Goal: Task Accomplishment & Management: Use online tool/utility

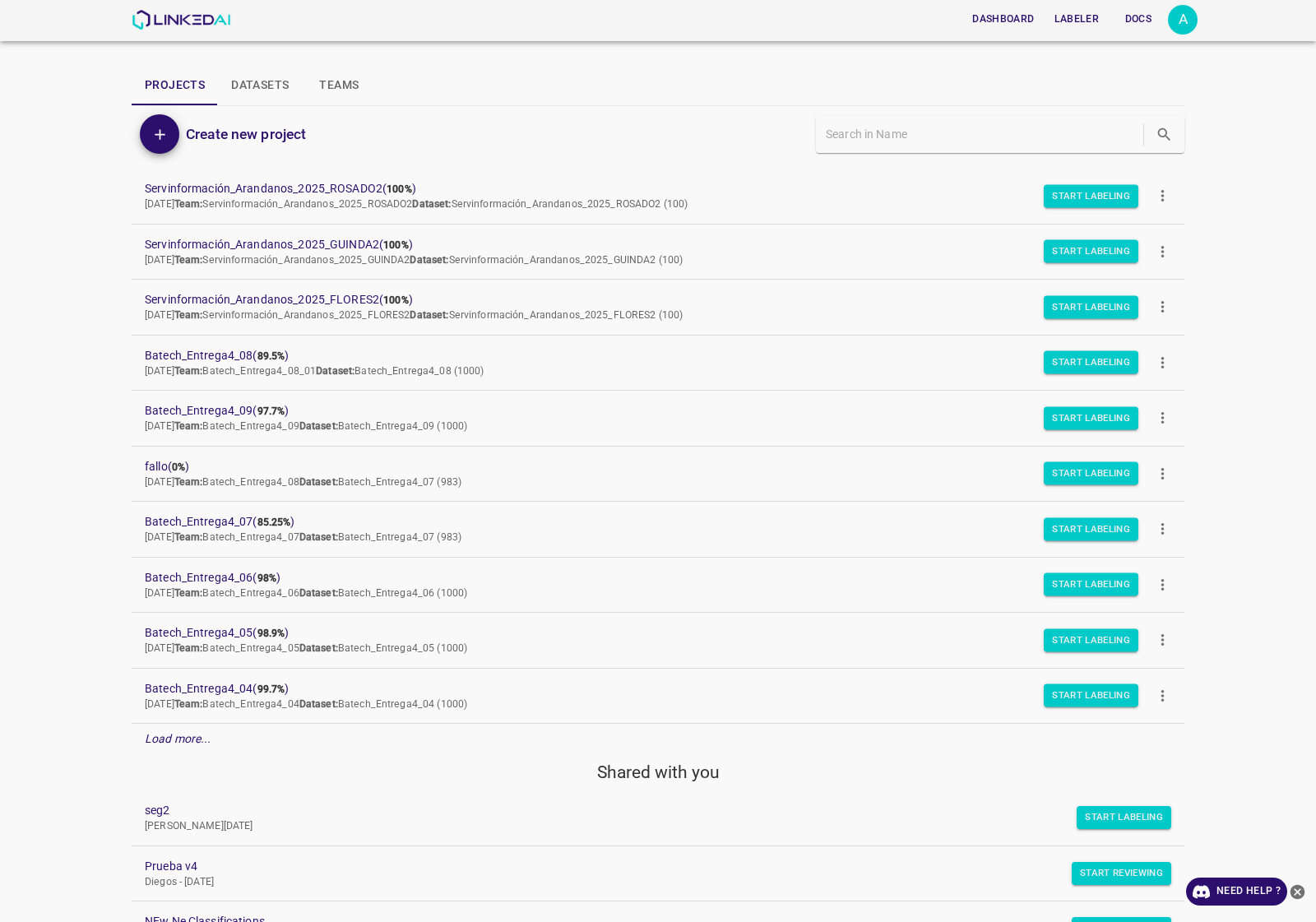
scroll to position [103, 0]
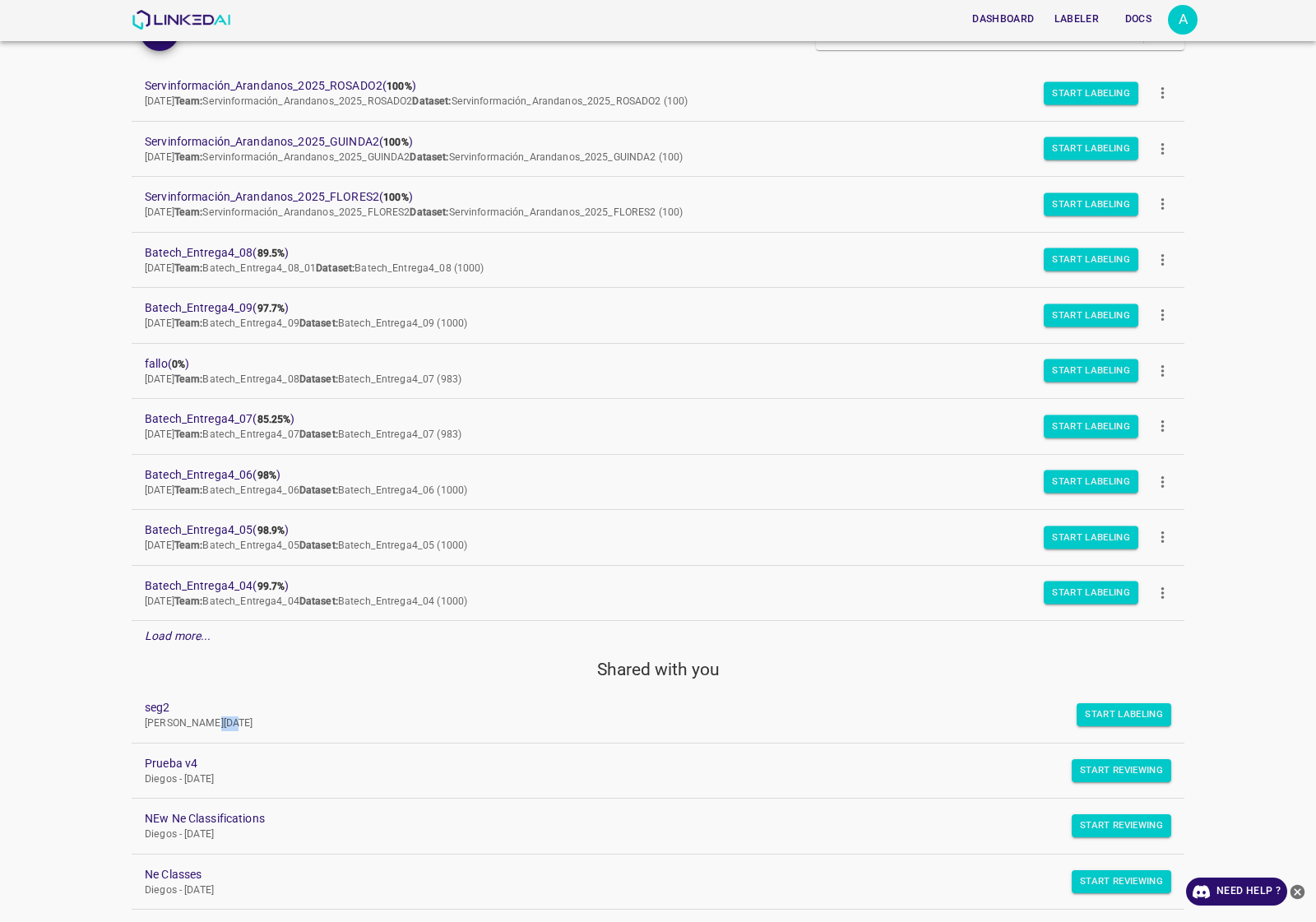
drag, startPoint x: 214, startPoint y: 741, endPoint x: 160, endPoint y: 611, distance: 140.8
click at [188, 691] on link "seg2 Joselito - Tue Feb 13 2024" at bounding box center [658, 715] width 1053 height 55
click at [163, 649] on div "Load more..." at bounding box center [658, 635] width 1053 height 31
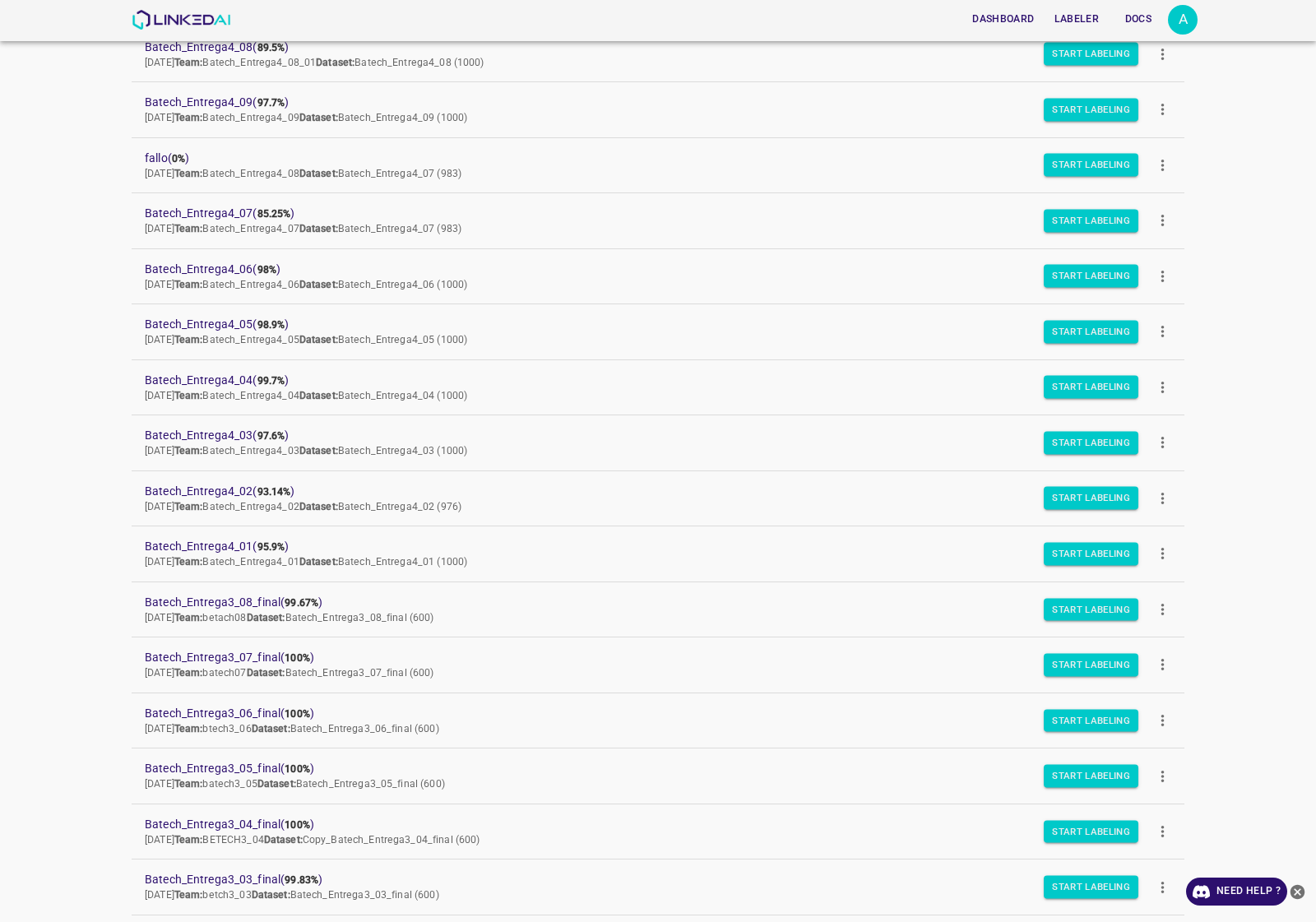
scroll to position [822, 0]
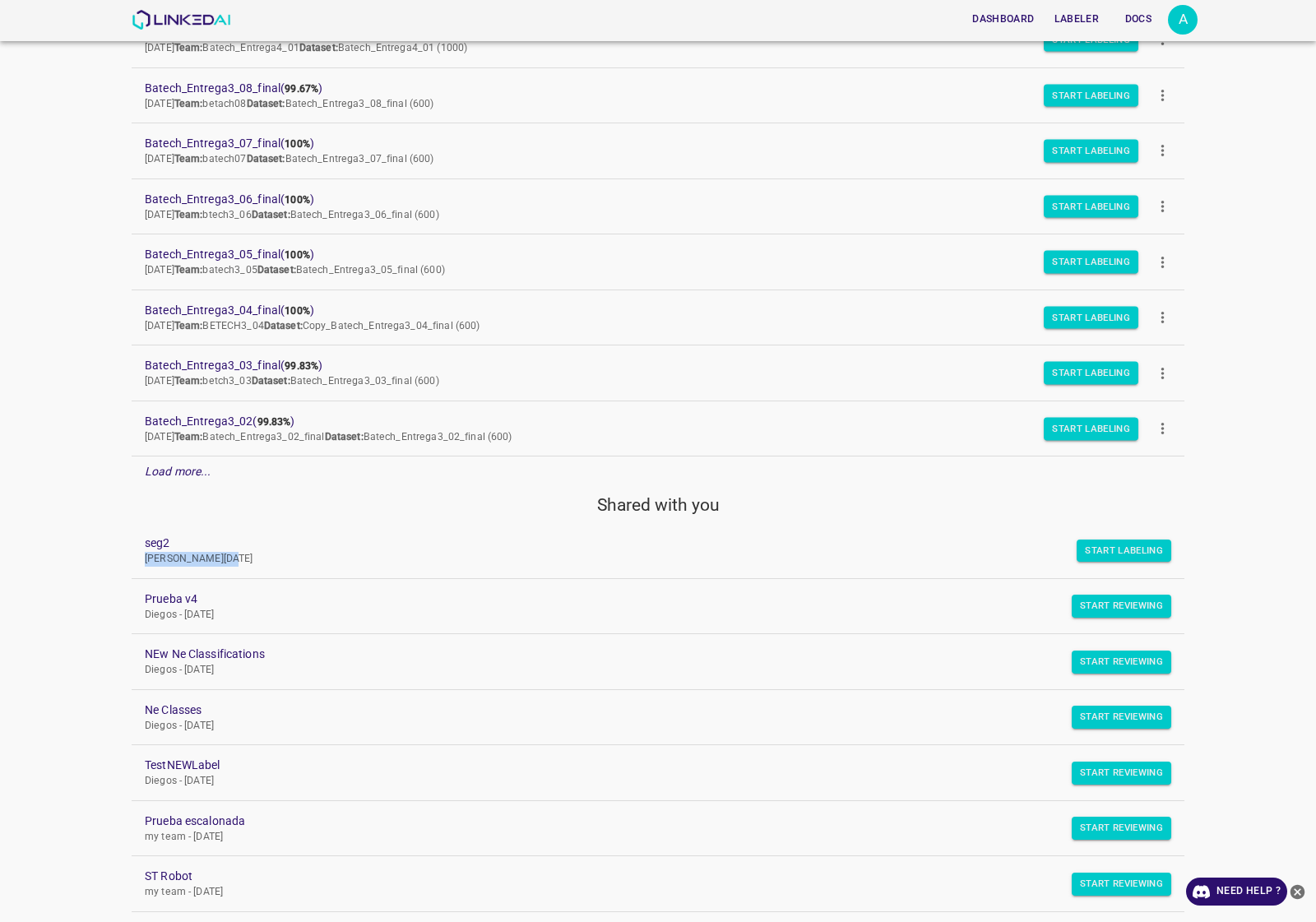
click at [185, 474] on em "Load more..." at bounding box center [178, 471] width 67 height 13
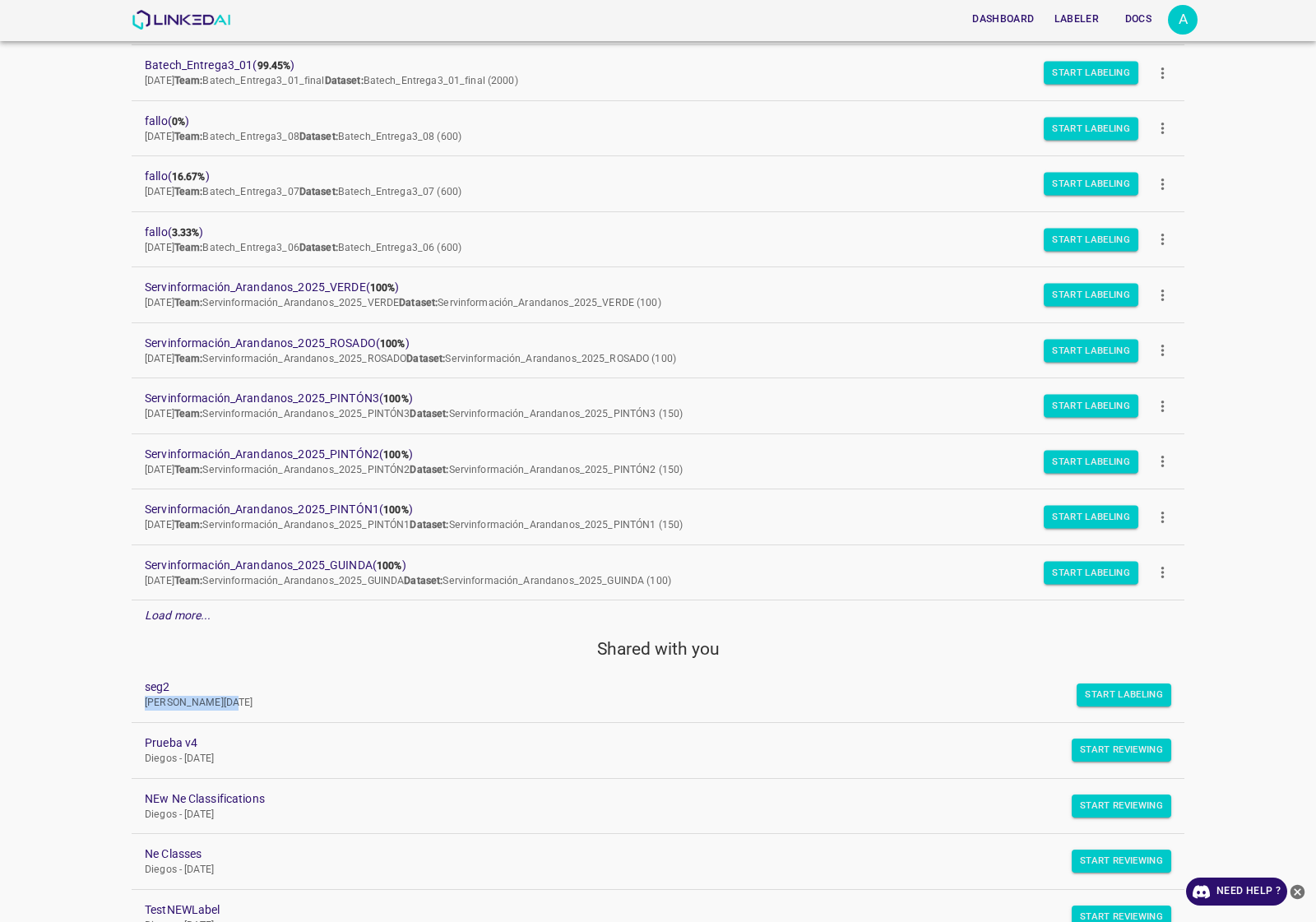
click at [207, 617] on em "Load more..." at bounding box center [178, 614] width 67 height 13
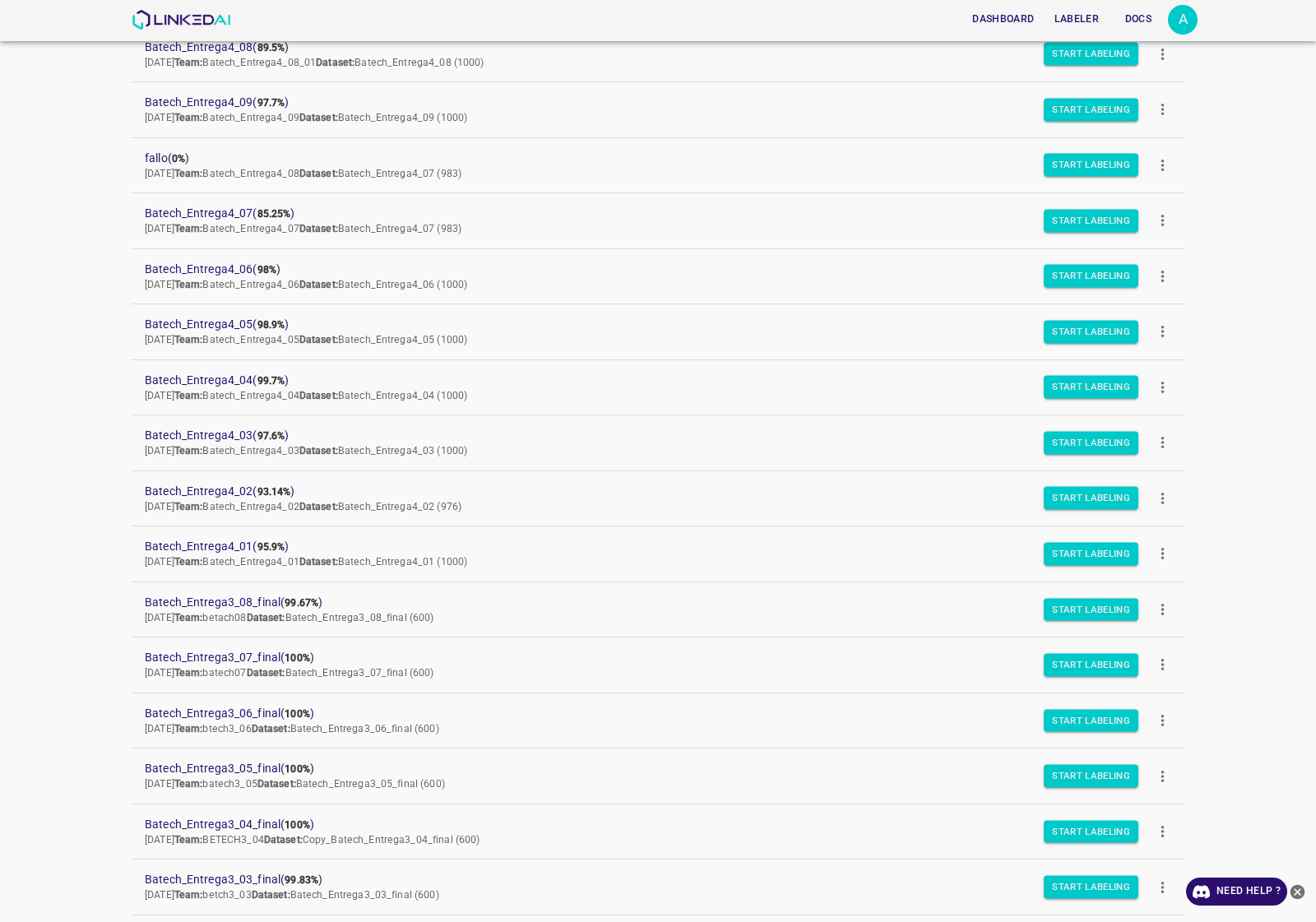
scroll to position [0, 0]
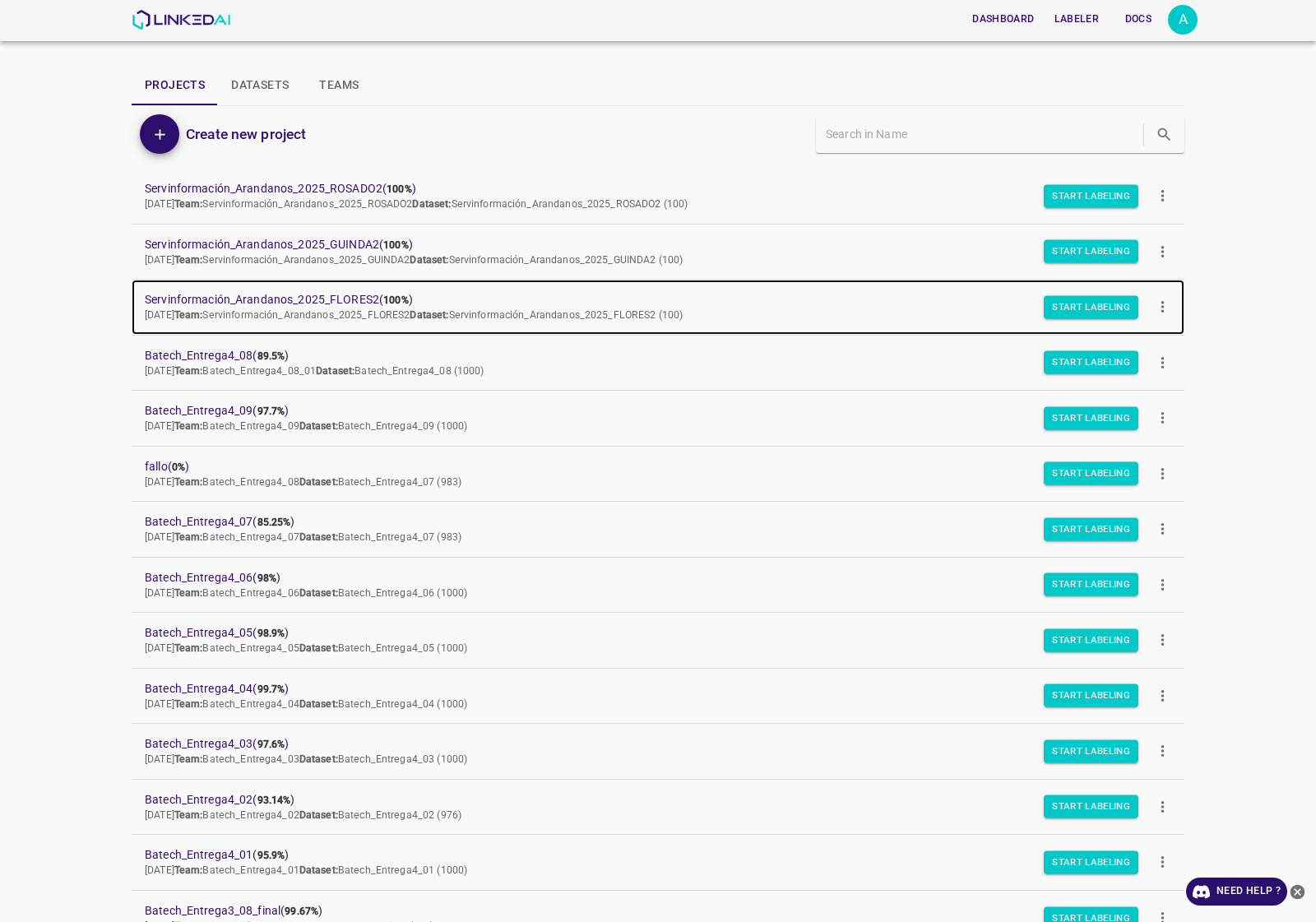
click at [341, 301] on span "Servinformación_Arandanos_2025_FLORES2 ( 100% )" at bounding box center [644, 300] width 1000 height 18
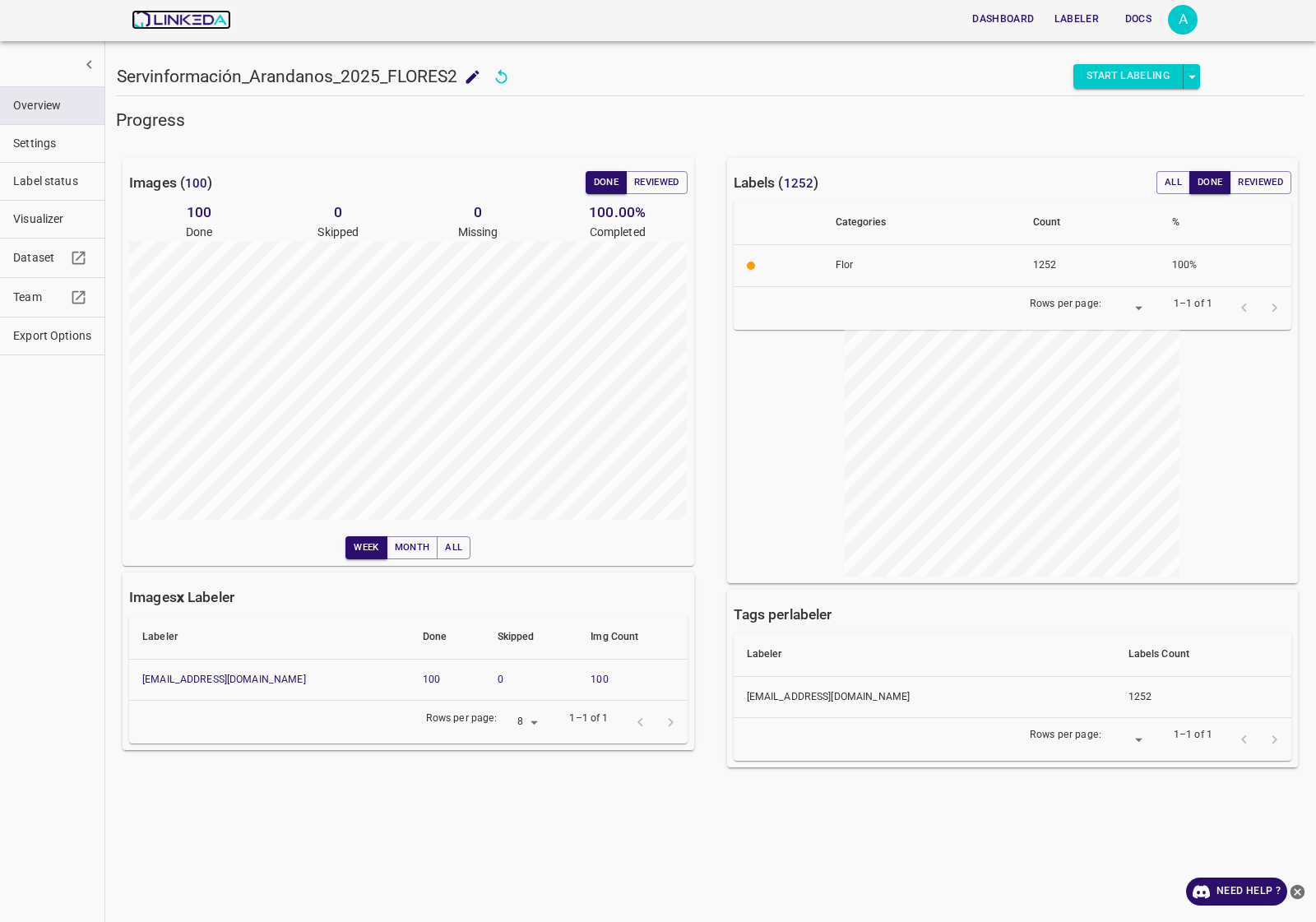
click at [200, 18] on img at bounding box center [181, 19] width 100 height 20
